Goal: Information Seeking & Learning: Stay updated

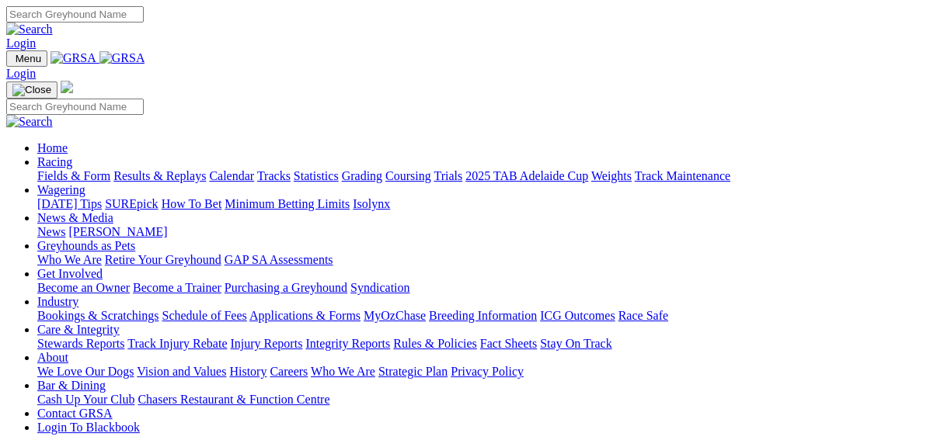
click at [164, 169] on link "Results & Replays" at bounding box center [159, 175] width 92 height 13
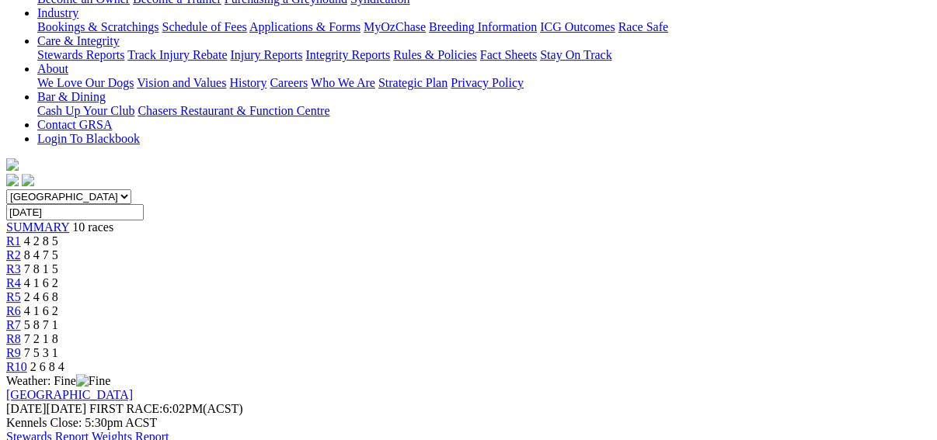
scroll to position [311, 0]
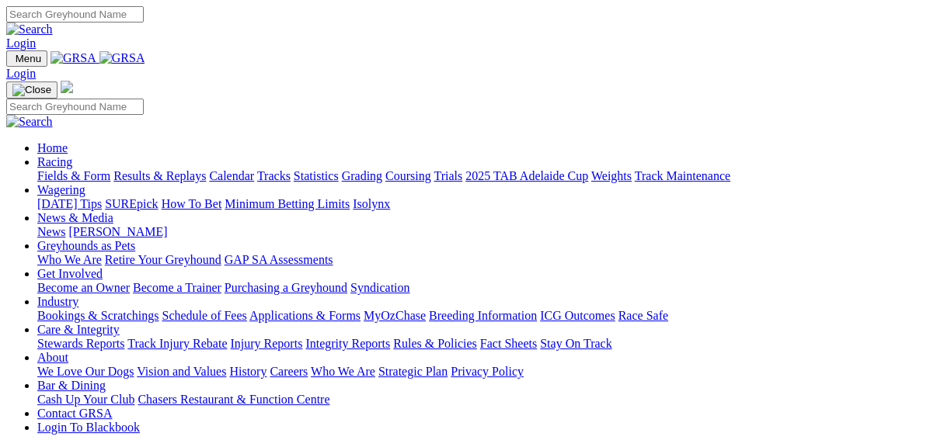
click at [37, 169] on link "Fields & Form" at bounding box center [73, 175] width 73 height 13
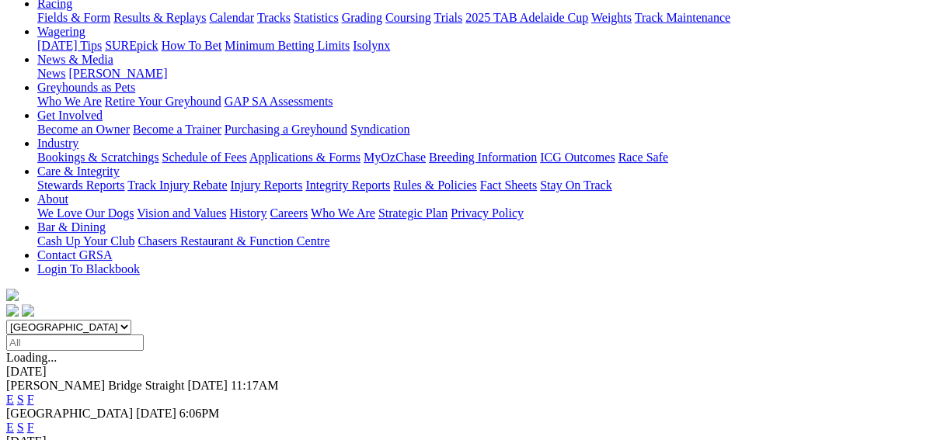
scroll to position [435, 0]
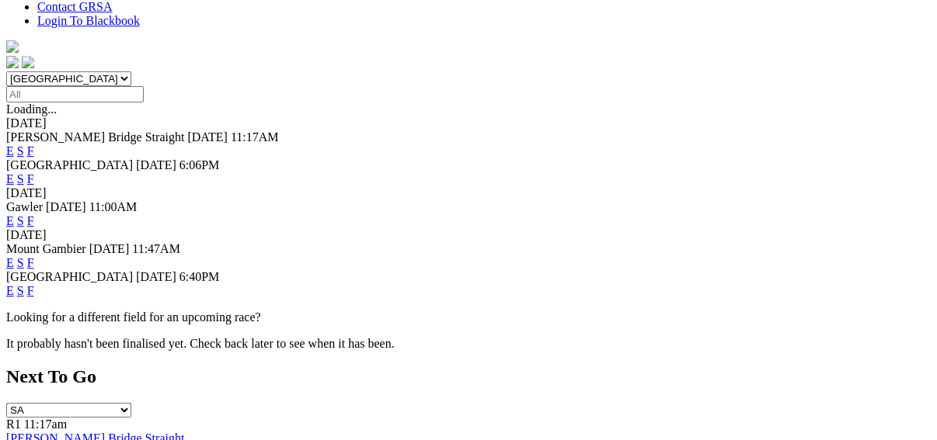
click at [34, 284] on link "F" at bounding box center [30, 290] width 7 height 13
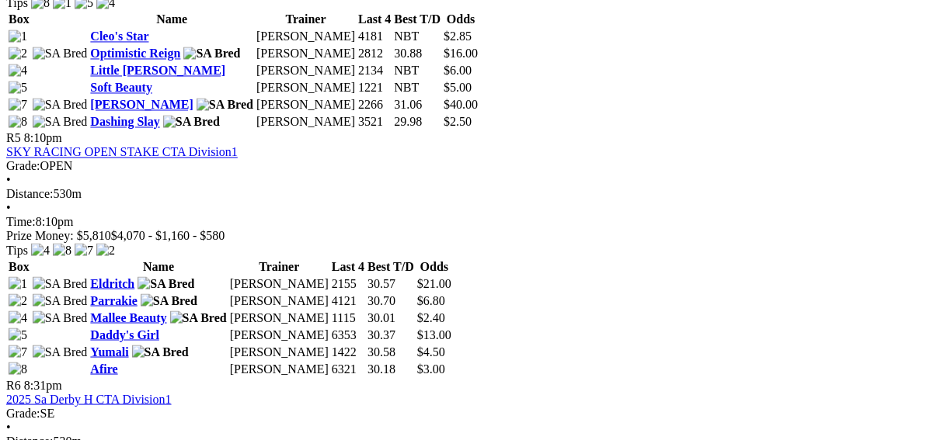
scroll to position [1678, 0]
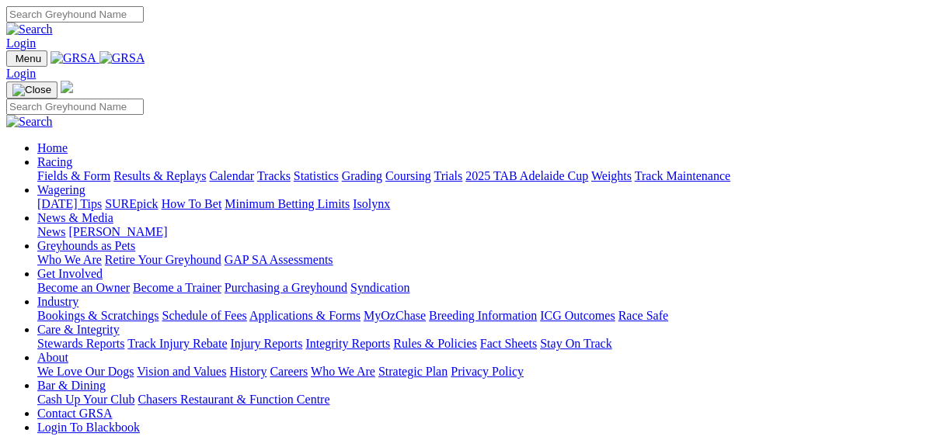
click at [390, 337] on link "Integrity Reports" at bounding box center [347, 343] width 85 height 13
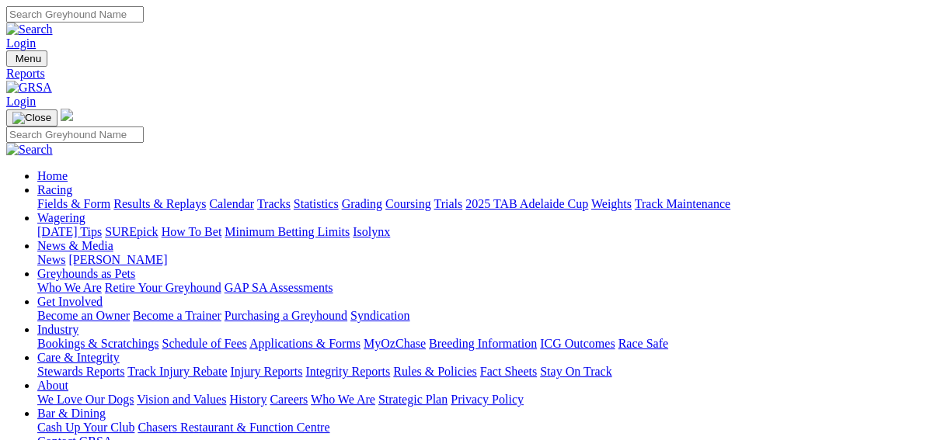
click at [113, 239] on link "News & Media" at bounding box center [75, 245] width 76 height 13
click at [65, 253] on link "News" at bounding box center [51, 259] width 28 height 13
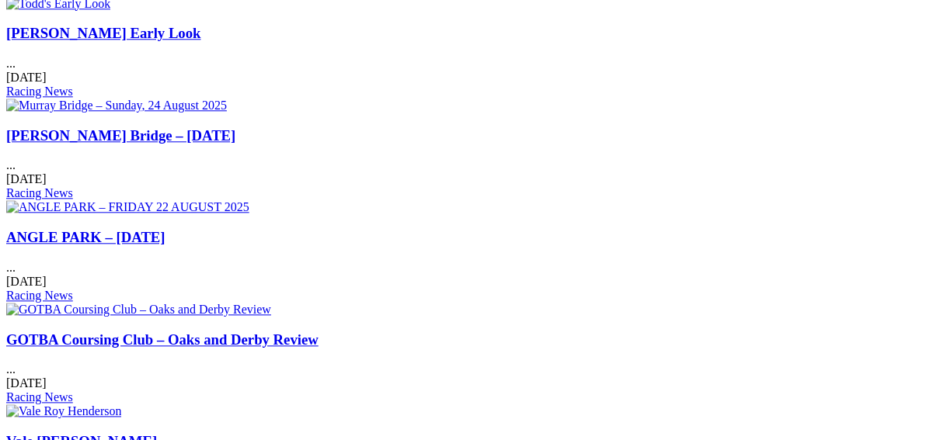
scroll to position [1181, 0]
